Goal: Information Seeking & Learning: Learn about a topic

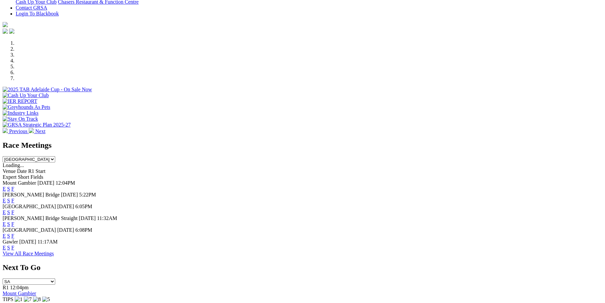
scroll to position [205, 0]
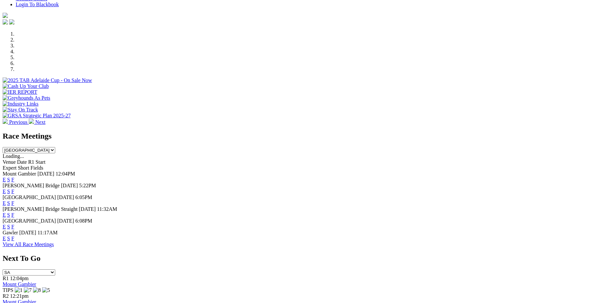
click at [14, 188] on link "F" at bounding box center [12, 191] width 3 height 6
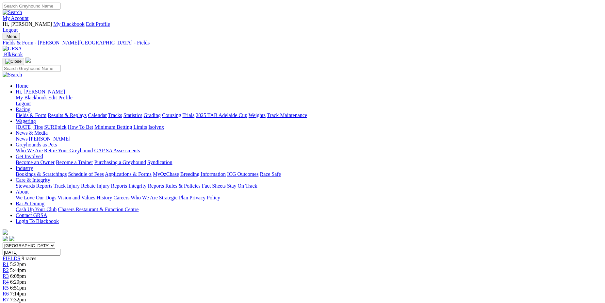
click at [3, 242] on select "[GEOGRAPHIC_DATA] [GEOGRAPHIC_DATA] [GEOGRAPHIC_DATA] [GEOGRAPHIC_DATA] [GEOGRA…" at bounding box center [29, 245] width 53 height 6
select select "[GEOGRAPHIC_DATA]"
click option "[GEOGRAPHIC_DATA]" at bounding box center [0, 0] width 0 height 0
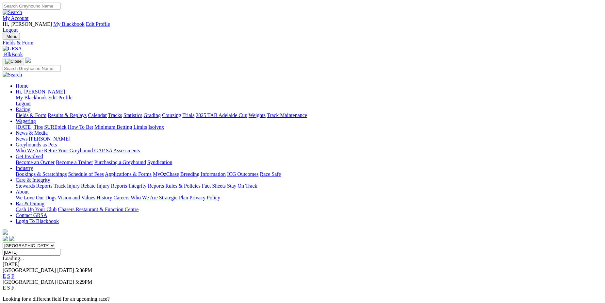
click at [14, 273] on link "F" at bounding box center [12, 276] width 3 height 6
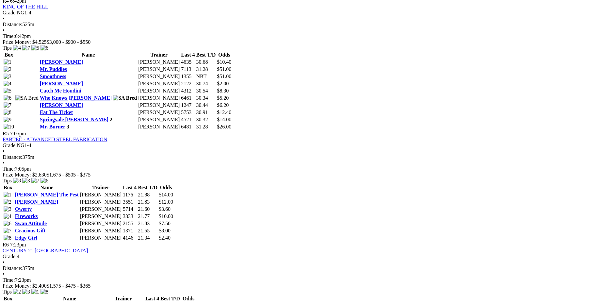
scroll to position [725, 0]
